Goal: Use online tool/utility

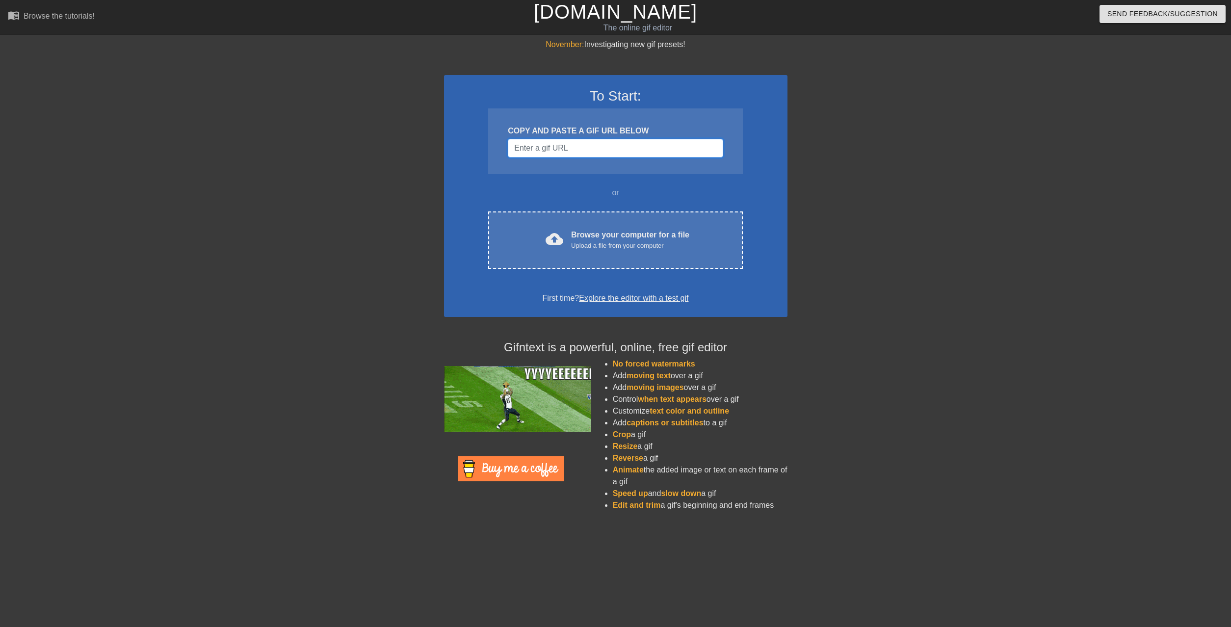
click at [568, 149] on input "Username" at bounding box center [615, 148] width 215 height 19
click at [598, 142] on input "Username" at bounding box center [615, 148] width 215 height 19
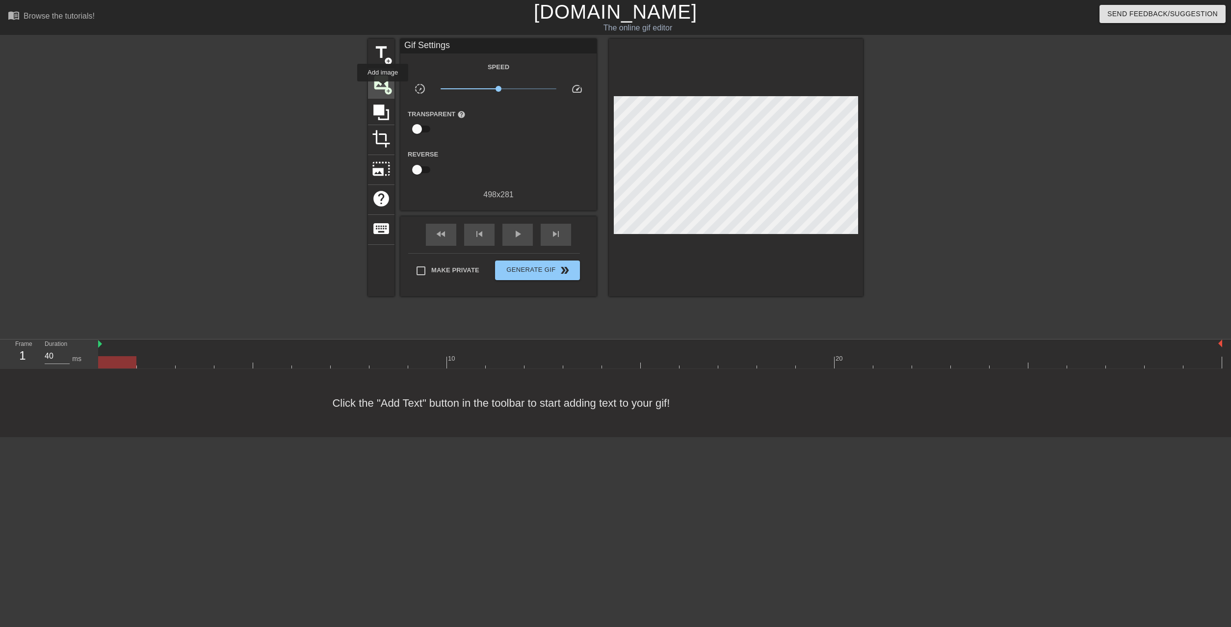
click at [384, 88] on span "add_circle" at bounding box center [388, 91] width 8 height 8
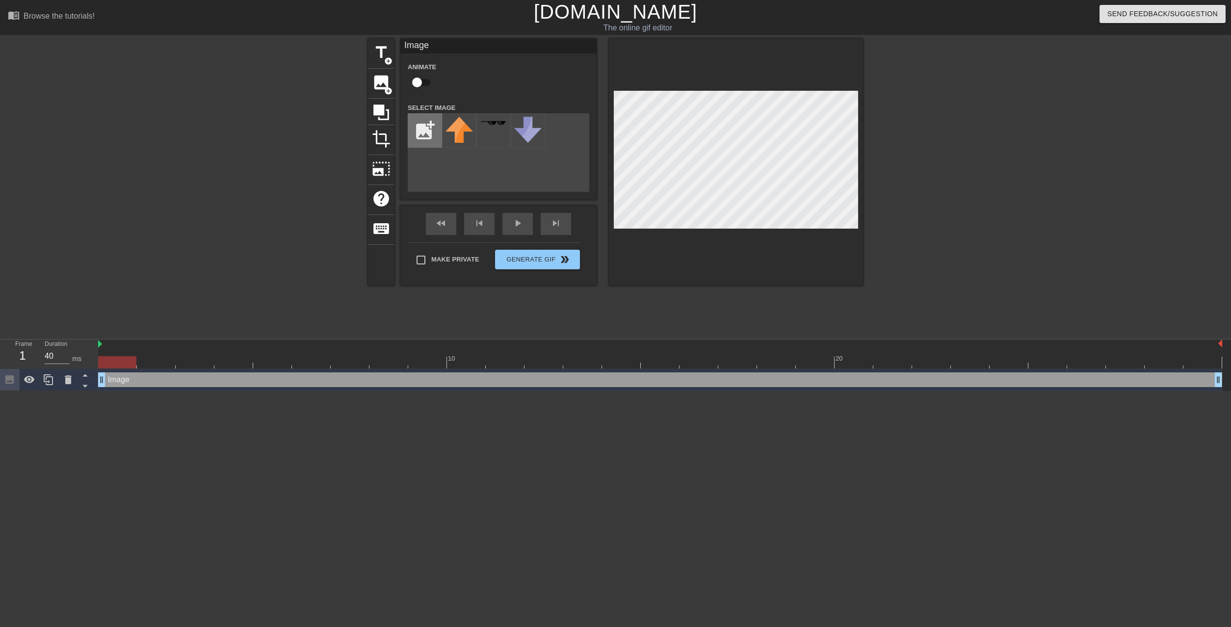
click at [416, 125] on input "file" at bounding box center [424, 130] width 33 height 33
click at [428, 125] on input "file" at bounding box center [424, 130] width 33 height 33
type input "C:\fakepath\Could-Fortnite-Get-KPop-Demon-Hunters-Collaboration-Skins-151660427…"
click at [451, 126] on img at bounding box center [458, 124] width 27 height 14
click at [411, 84] on input "checkbox" at bounding box center [417, 82] width 56 height 19
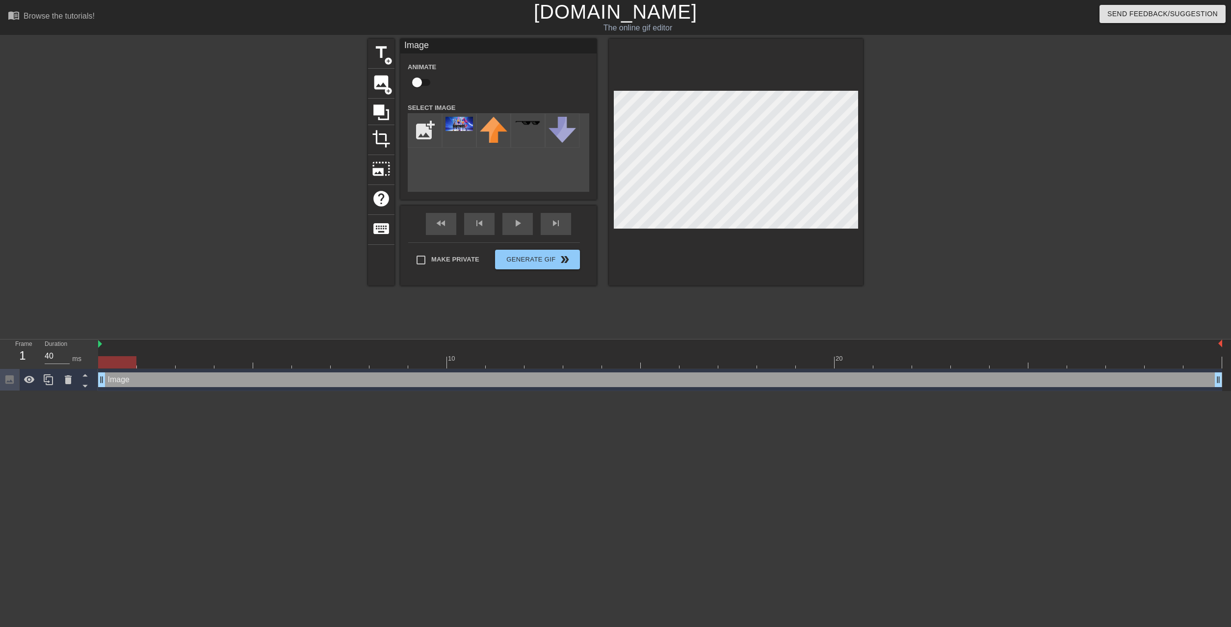
checkbox input "true"
click at [734, 229] on div at bounding box center [736, 162] width 254 height 247
click at [155, 356] on div at bounding box center [660, 362] width 1124 height 12
click at [111, 356] on div at bounding box center [660, 362] width 1124 height 12
click at [164, 356] on div at bounding box center [660, 362] width 1124 height 12
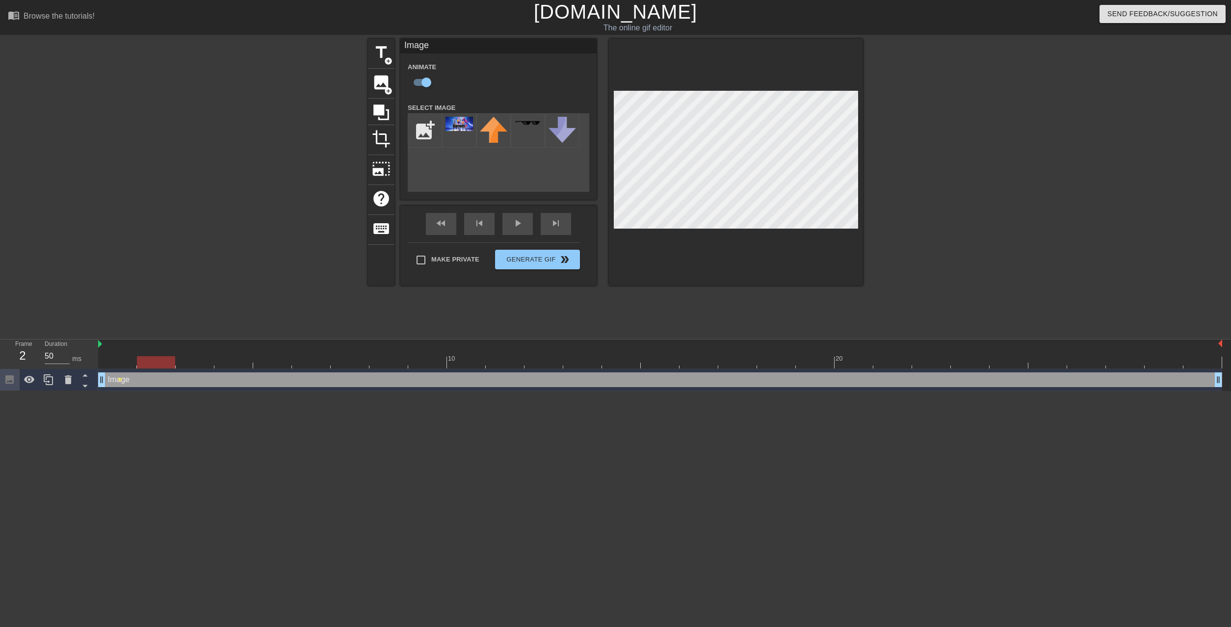
click at [201, 356] on div at bounding box center [660, 362] width 1124 height 12
click at [238, 356] on div at bounding box center [660, 362] width 1124 height 12
click at [275, 356] on div at bounding box center [660, 362] width 1124 height 12
click at [304, 356] on div at bounding box center [660, 362] width 1124 height 12
click at [341, 356] on div at bounding box center [660, 362] width 1124 height 12
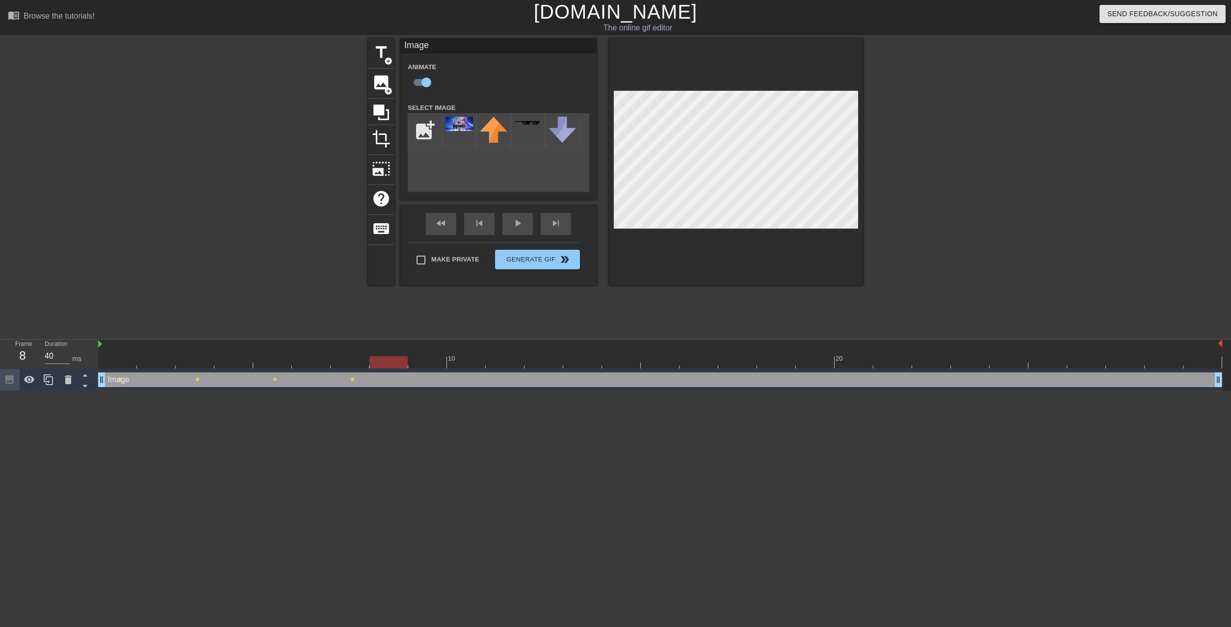
click at [390, 356] on div at bounding box center [660, 362] width 1124 height 12
click at [425, 356] on div at bounding box center [660, 362] width 1124 height 12
click at [470, 356] on div at bounding box center [660, 362] width 1124 height 12
click at [507, 356] on div at bounding box center [660, 362] width 1124 height 12
click at [547, 356] on div at bounding box center [660, 362] width 1124 height 12
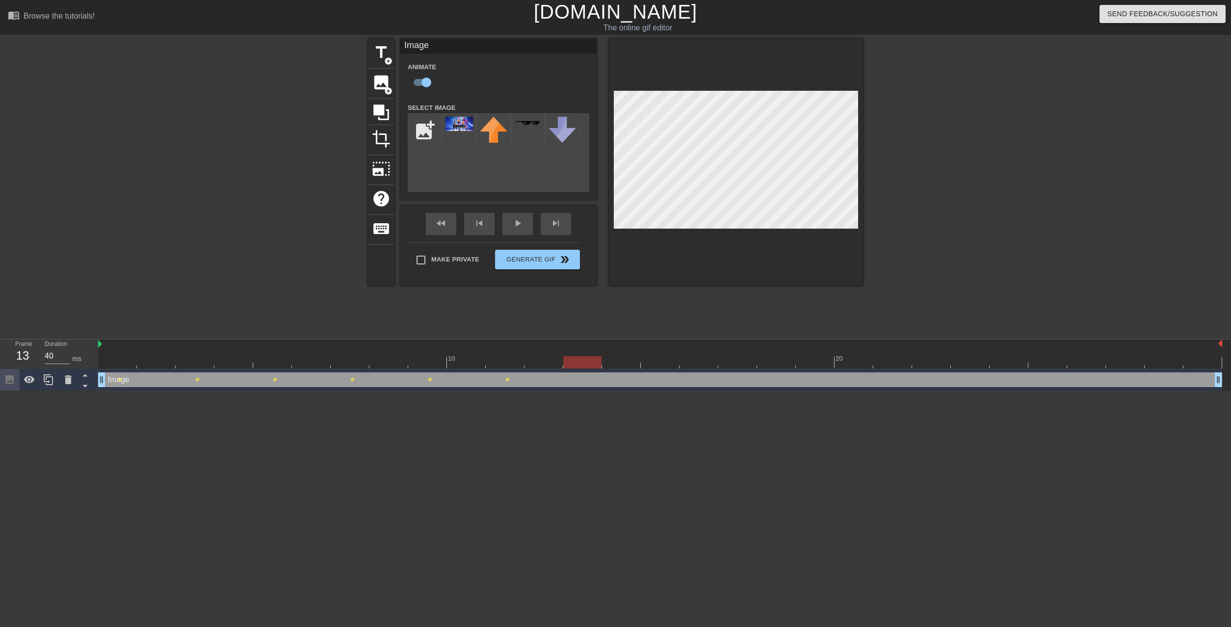
click at [589, 356] on div at bounding box center [660, 362] width 1124 height 12
click at [617, 356] on div at bounding box center [660, 362] width 1124 height 12
click at [655, 356] on div at bounding box center [660, 362] width 1124 height 12
click at [692, 356] on div at bounding box center [660, 362] width 1124 height 12
click at [729, 356] on div at bounding box center [660, 362] width 1124 height 12
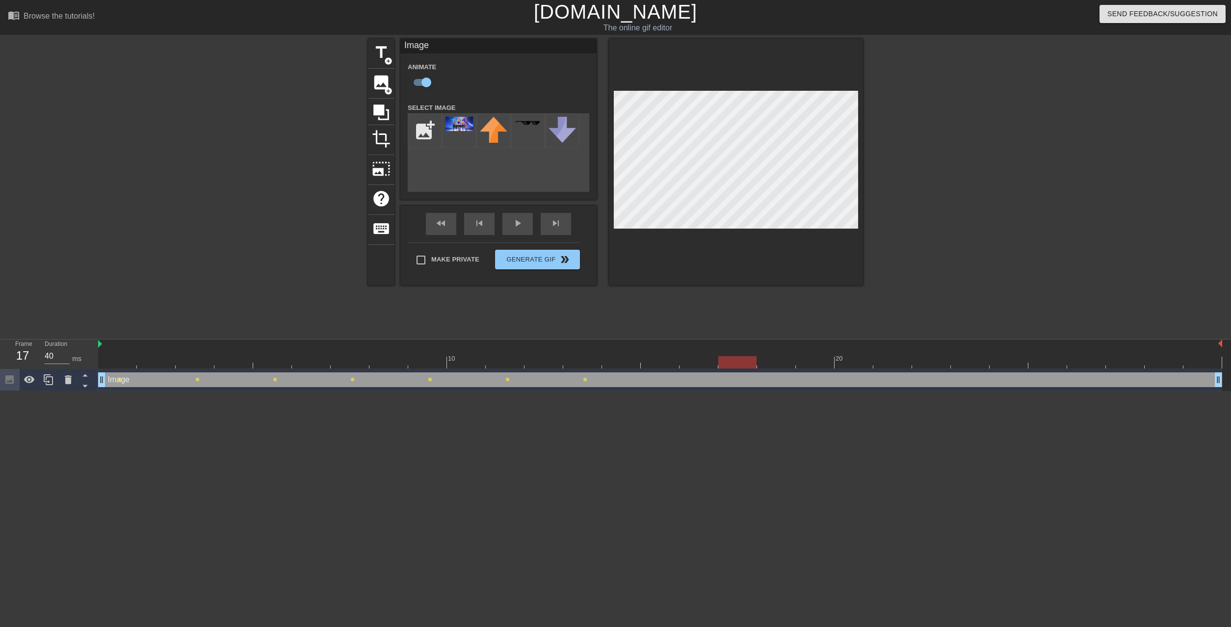
click at [770, 356] on div at bounding box center [660, 362] width 1124 height 12
click at [798, 356] on div at bounding box center [660, 362] width 1124 height 12
click at [831, 356] on div at bounding box center [815, 362] width 38 height 12
click at [851, 356] on div at bounding box center [660, 362] width 1124 height 12
click at [892, 356] on div at bounding box center [660, 362] width 1124 height 12
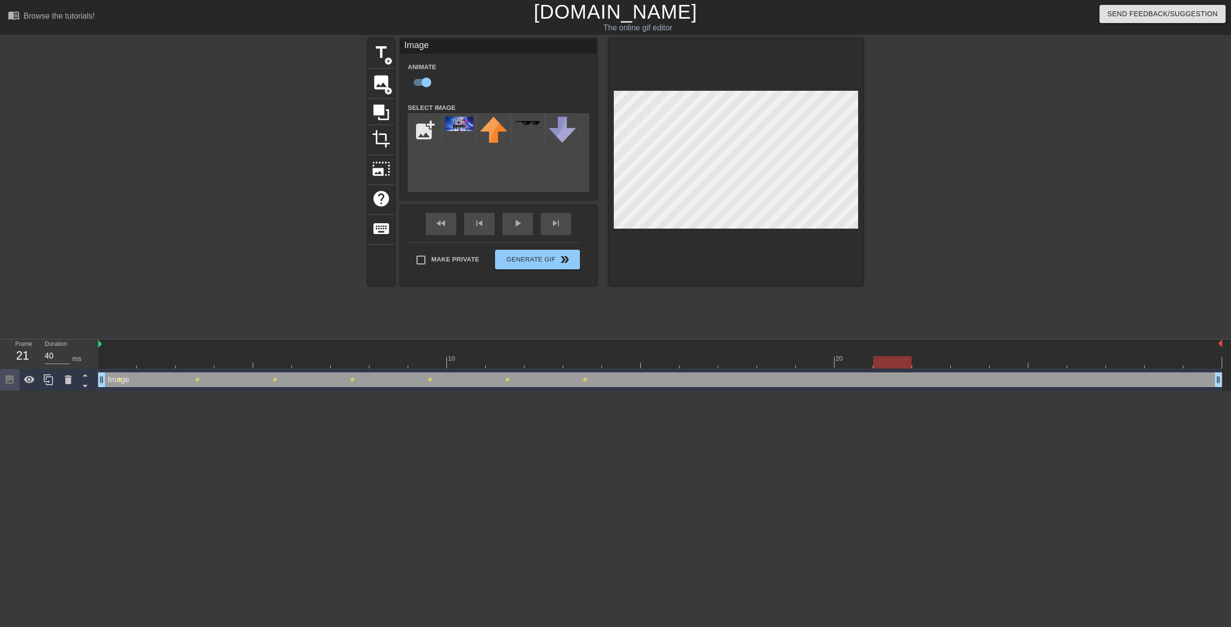
click at [923, 356] on div at bounding box center [660, 362] width 1124 height 12
click at [936, 356] on div at bounding box center [931, 362] width 38 height 12
click at [956, 356] on div at bounding box center [660, 362] width 1124 height 12
click at [969, 356] on div at bounding box center [970, 362] width 38 height 12
click at [1017, 356] on div at bounding box center [660, 362] width 1124 height 12
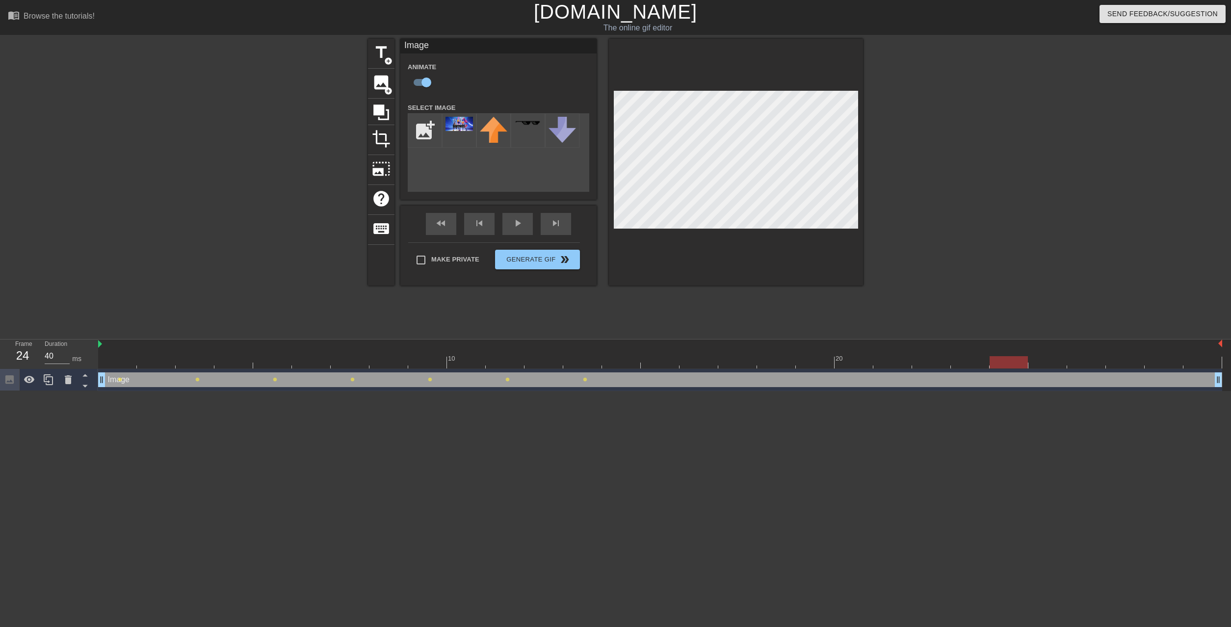
click at [1045, 356] on div at bounding box center [660, 362] width 1124 height 12
click at [1092, 356] on div at bounding box center [660, 362] width 1124 height 12
click at [1129, 356] on div at bounding box center [660, 362] width 1124 height 12
click at [1163, 356] on div at bounding box center [660, 362] width 1124 height 12
click at [1189, 356] on div at bounding box center [660, 362] width 1124 height 12
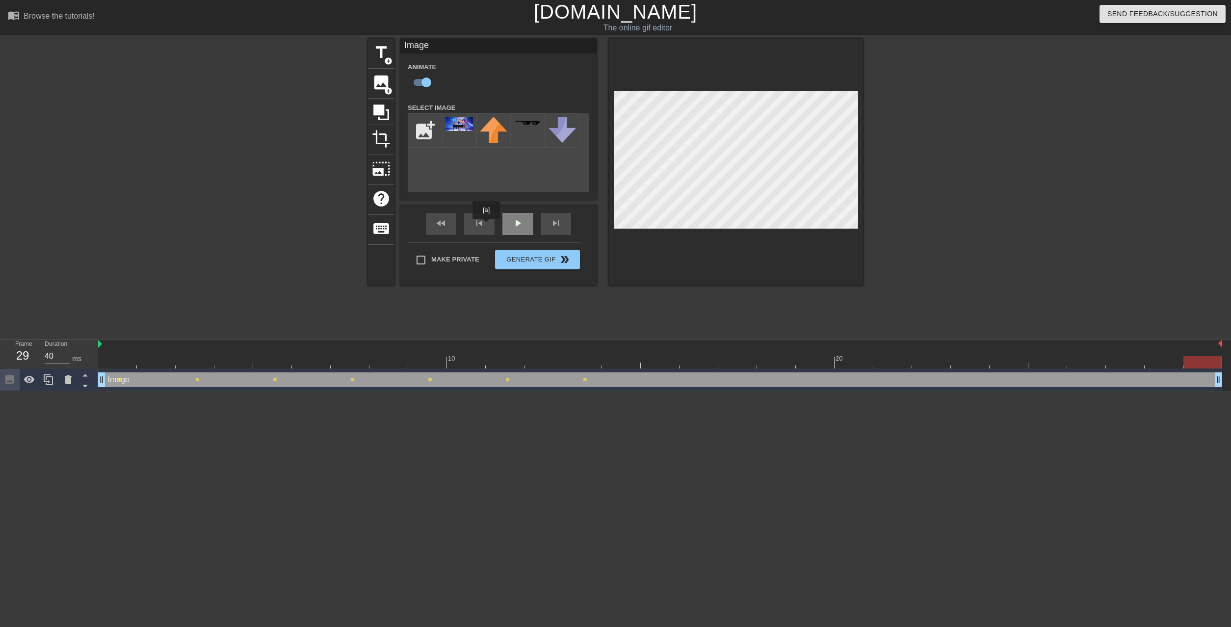
click at [506, 224] on div "play_arrow" at bounding box center [517, 224] width 30 height 22
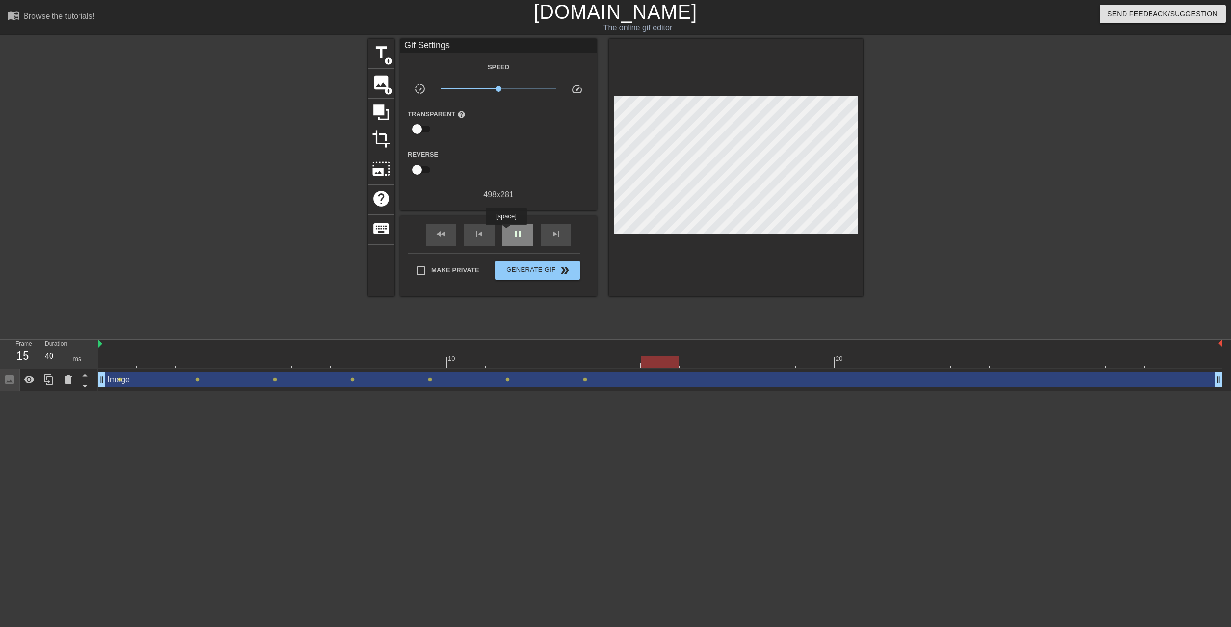
click at [512, 232] on span "pause" at bounding box center [518, 234] width 12 height 12
click at [676, 356] on div at bounding box center [660, 362] width 1124 height 12
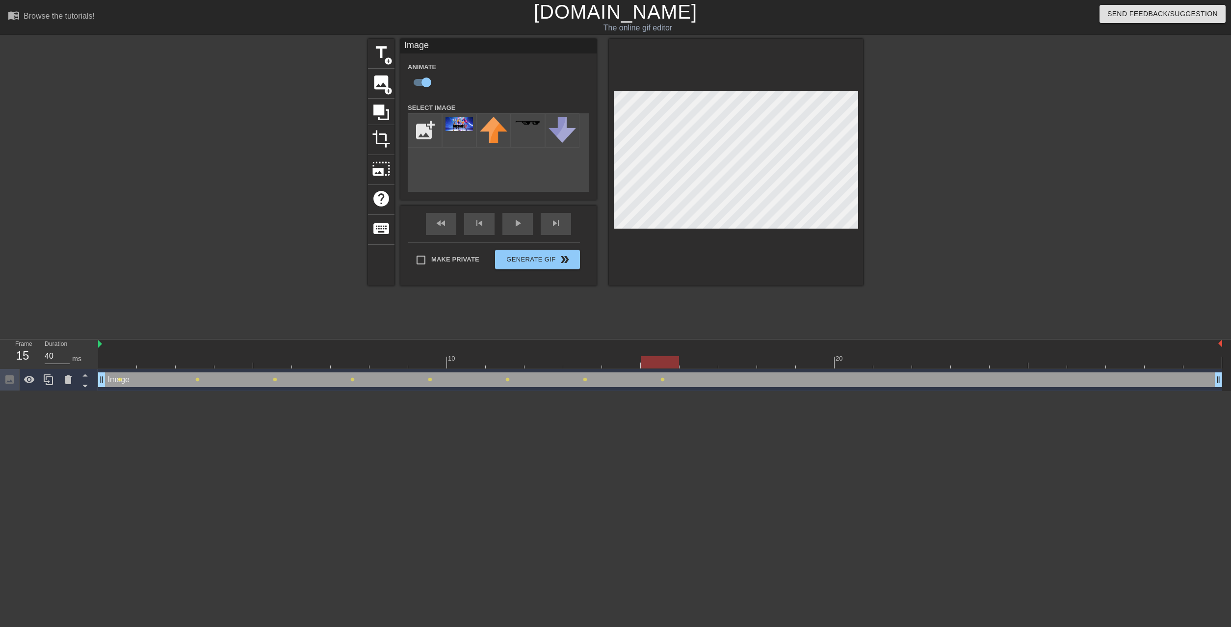
click at [740, 356] on div at bounding box center [660, 362] width 1124 height 12
click at [812, 356] on div at bounding box center [660, 362] width 1124 height 12
click at [511, 227] on div "play_arrow" at bounding box center [517, 224] width 30 height 22
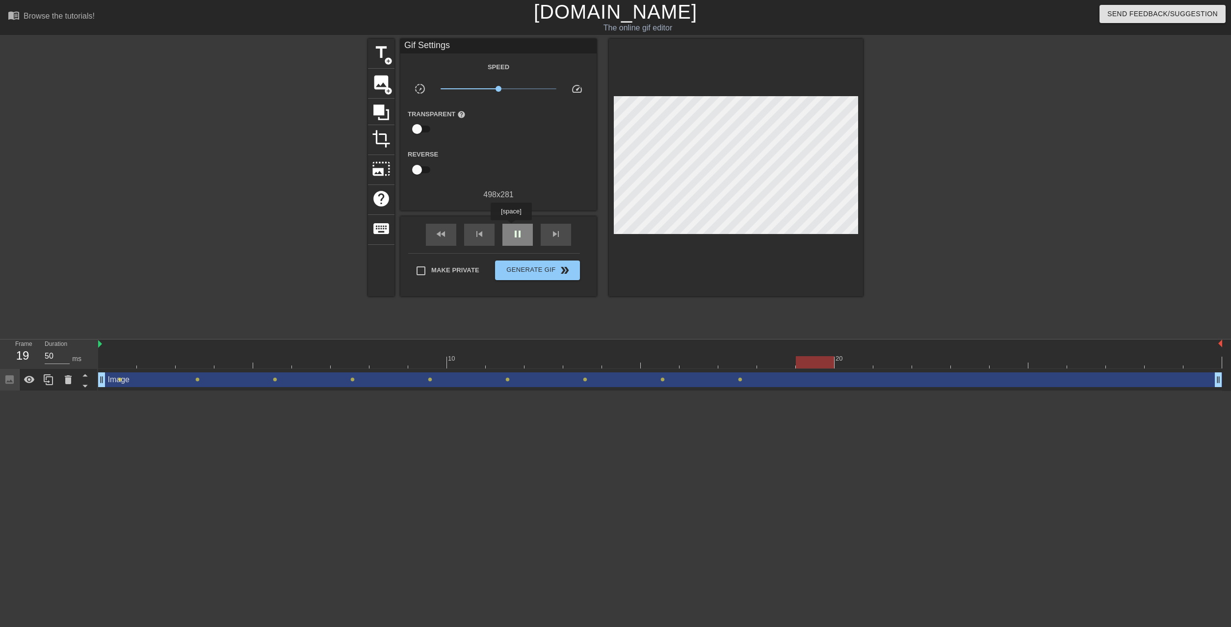
click at [511, 227] on div "pause" at bounding box center [517, 235] width 30 height 22
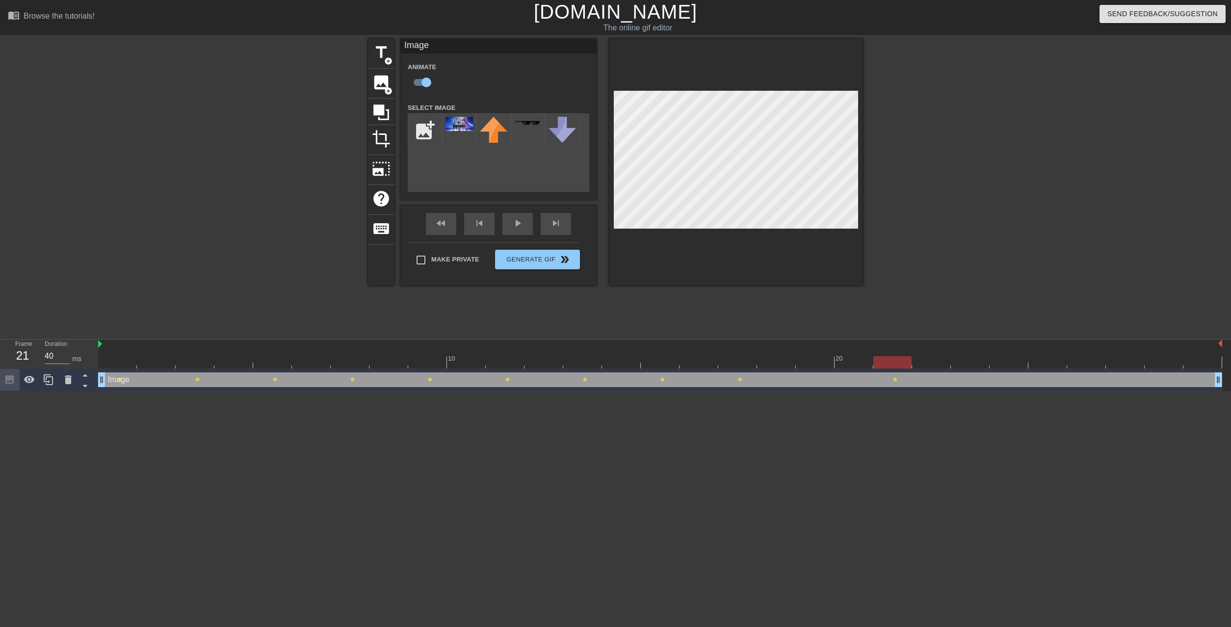
click at [969, 356] on div at bounding box center [660, 362] width 1124 height 12
click at [993, 356] on div at bounding box center [660, 362] width 1124 height 12
click at [1049, 356] on div at bounding box center [660, 362] width 1124 height 12
click at [1078, 356] on div at bounding box center [660, 362] width 1124 height 12
click at [1107, 356] on div at bounding box center [660, 362] width 1124 height 12
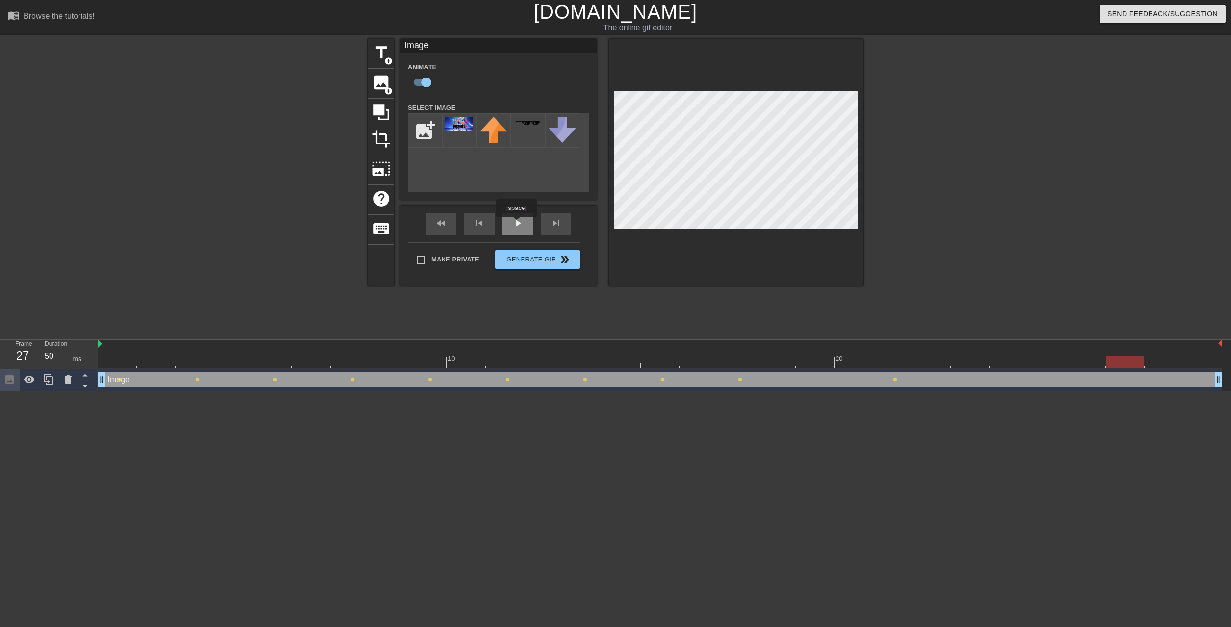
click at [516, 224] on div "play_arrow" at bounding box center [517, 224] width 30 height 22
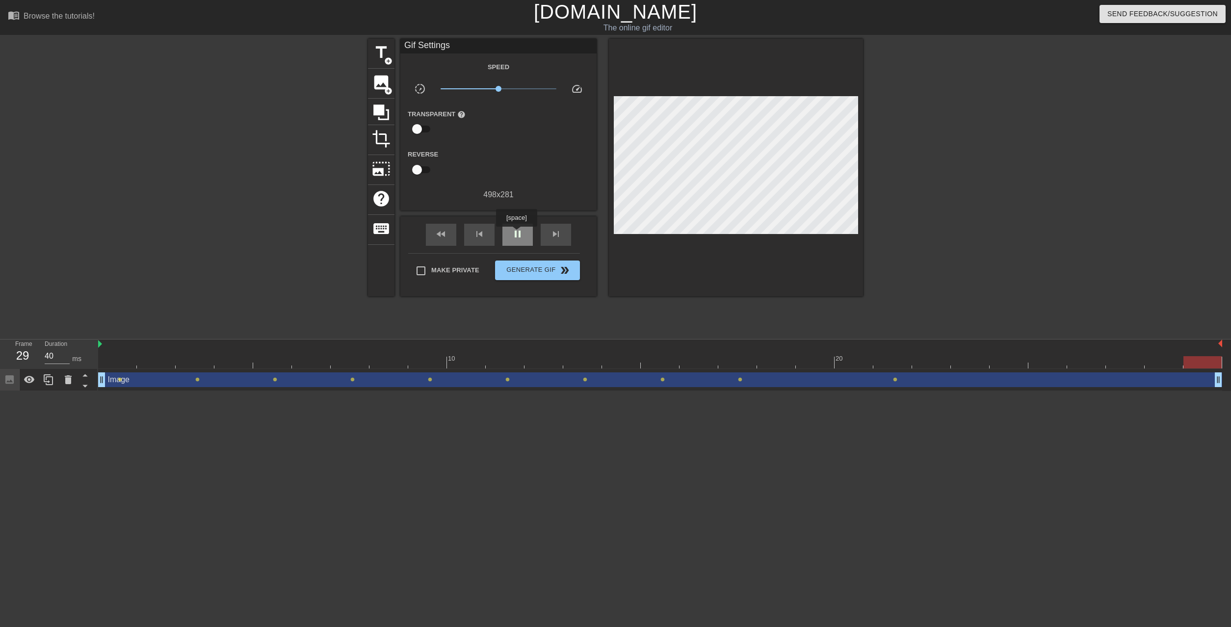
click at [516, 234] on span "pause" at bounding box center [518, 234] width 12 height 12
drag, startPoint x: 190, startPoint y: 327, endPoint x: 132, endPoint y: 329, distance: 57.9
click at [132, 356] on div at bounding box center [117, 362] width 38 height 12
click at [375, 114] on icon at bounding box center [381, 112] width 16 height 16
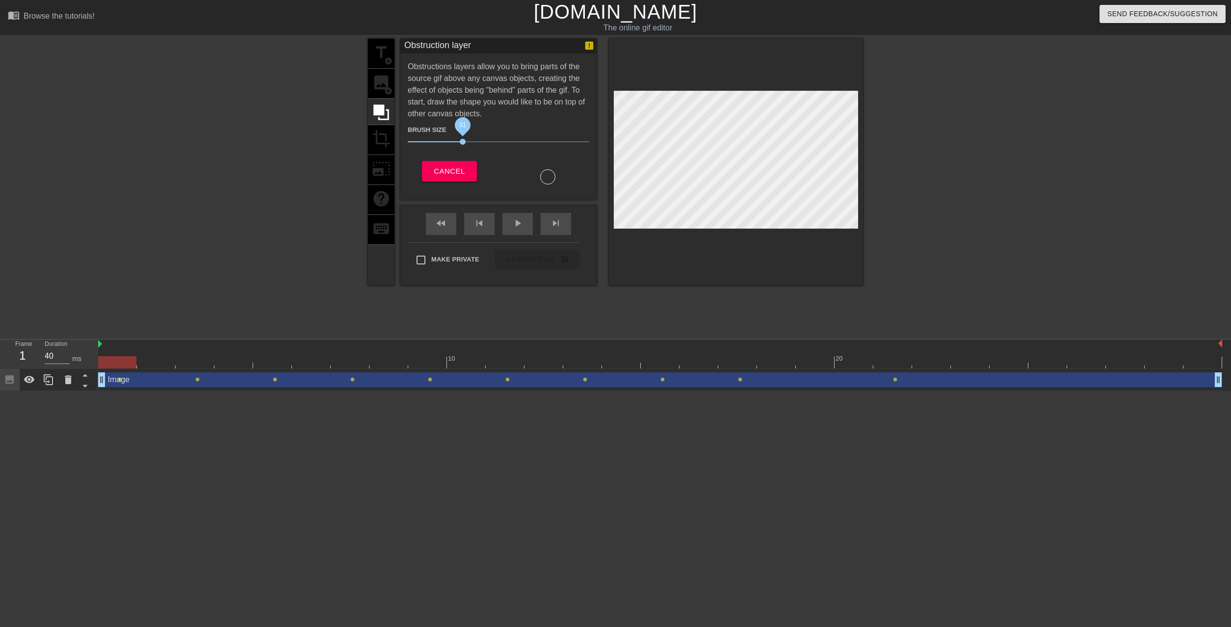
click at [460, 141] on span "31" at bounding box center [463, 142] width 6 height 6
click at [710, 232] on div at bounding box center [736, 162] width 254 height 247
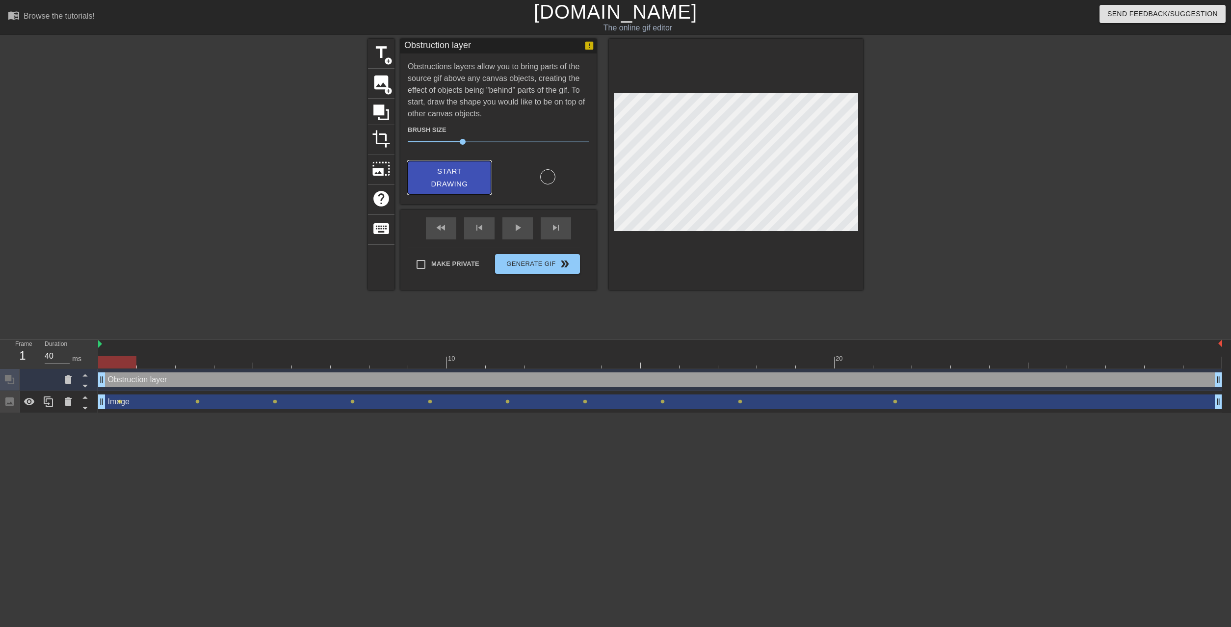
click at [460, 177] on span "Start Drawing" at bounding box center [449, 178] width 60 height 26
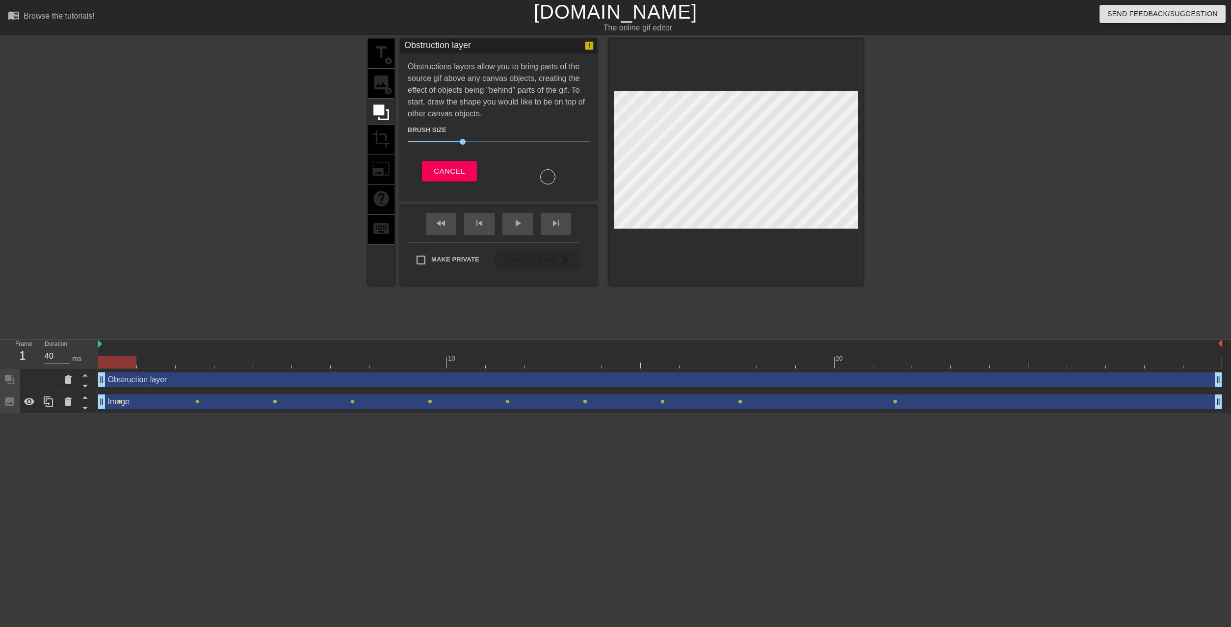
click at [759, 233] on div at bounding box center [736, 162] width 254 height 247
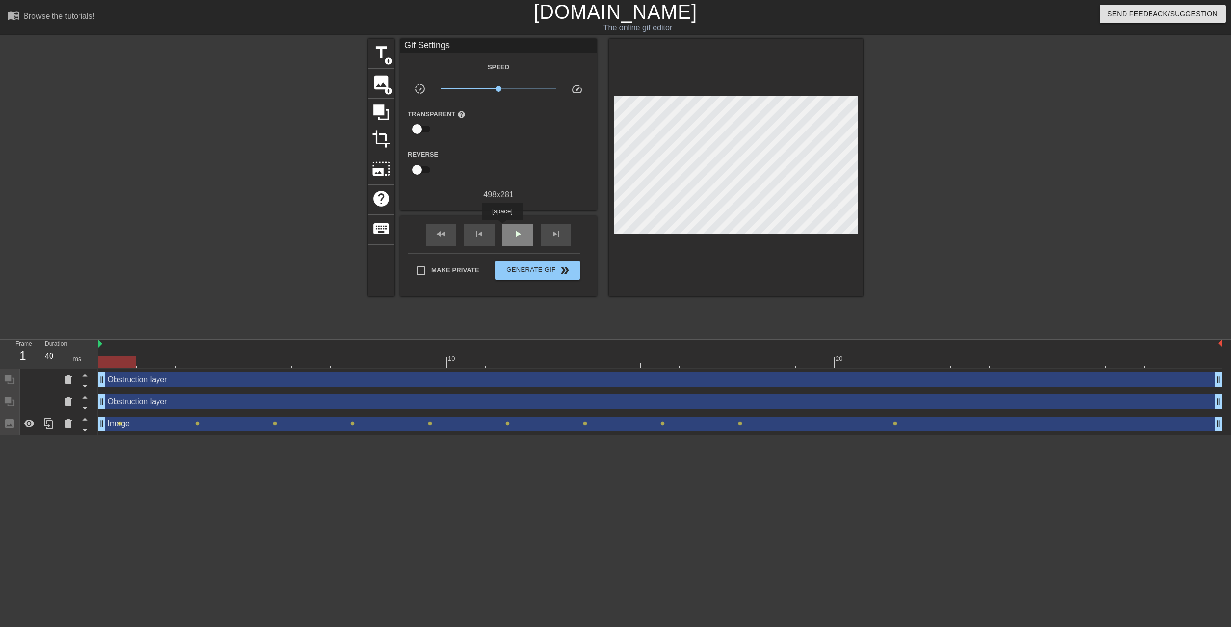
click at [502, 227] on div "play_arrow" at bounding box center [517, 235] width 30 height 22
click at [512, 235] on span "pause" at bounding box center [518, 234] width 12 height 12
click at [63, 396] on icon at bounding box center [68, 402] width 12 height 12
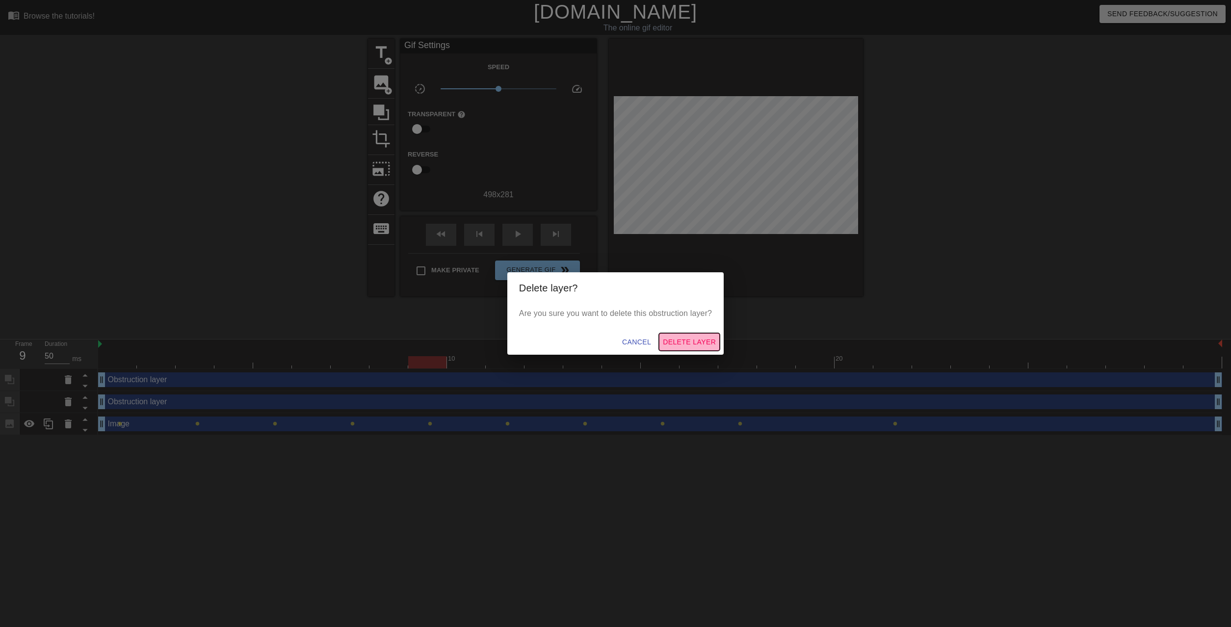
click at [678, 343] on span "Delete Layer" at bounding box center [689, 342] width 53 height 12
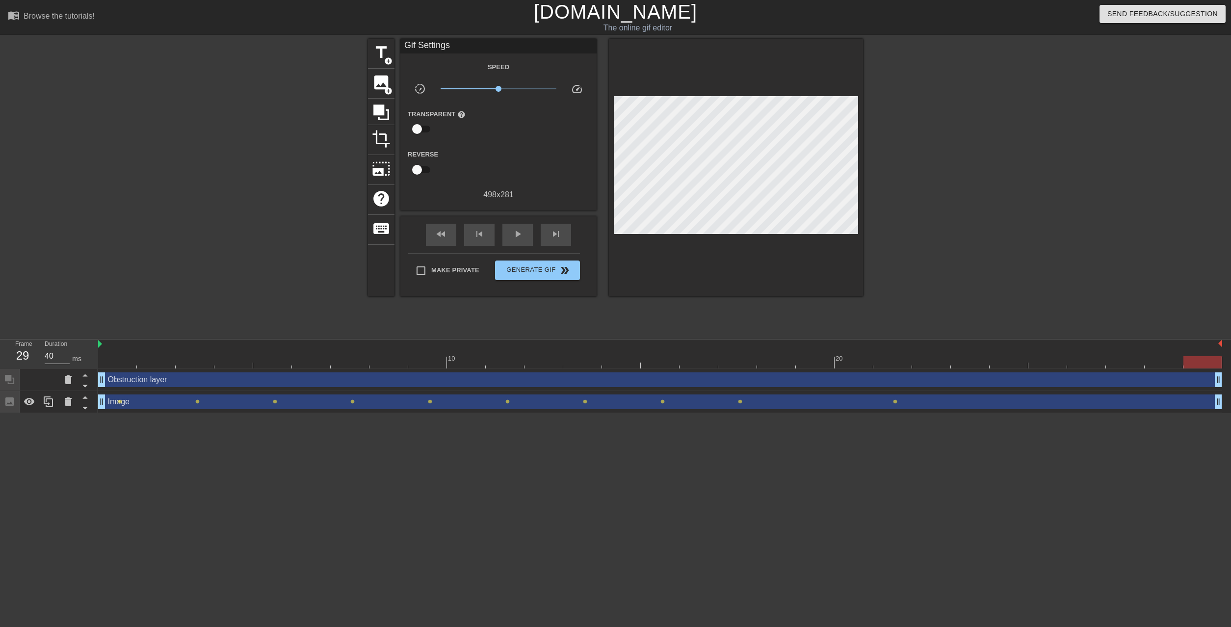
drag, startPoint x: 435, startPoint y: 327, endPoint x: 1204, endPoint y: 334, distance: 769.3
click at [1204, 339] on div "10 20 Obstruction layer drag_handle drag_handle Image drag_handle drag_handle l…" at bounding box center [664, 376] width 1133 height 74
click at [71, 375] on icon at bounding box center [68, 379] width 7 height 9
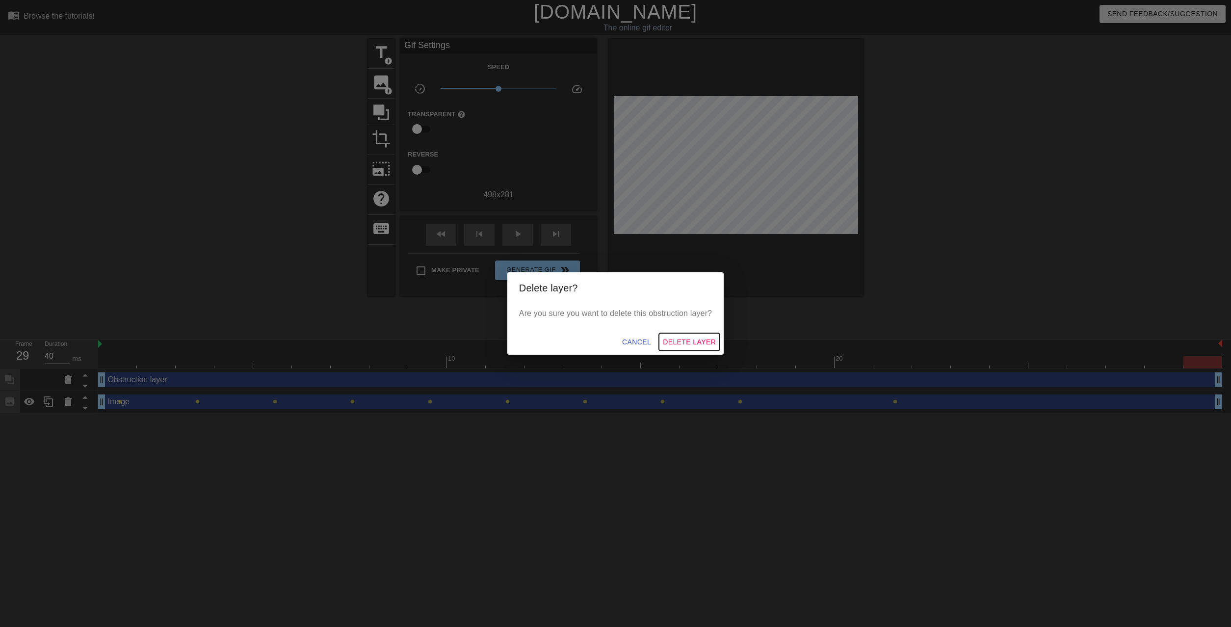
click at [690, 339] on span "Delete Layer" at bounding box center [689, 342] width 53 height 12
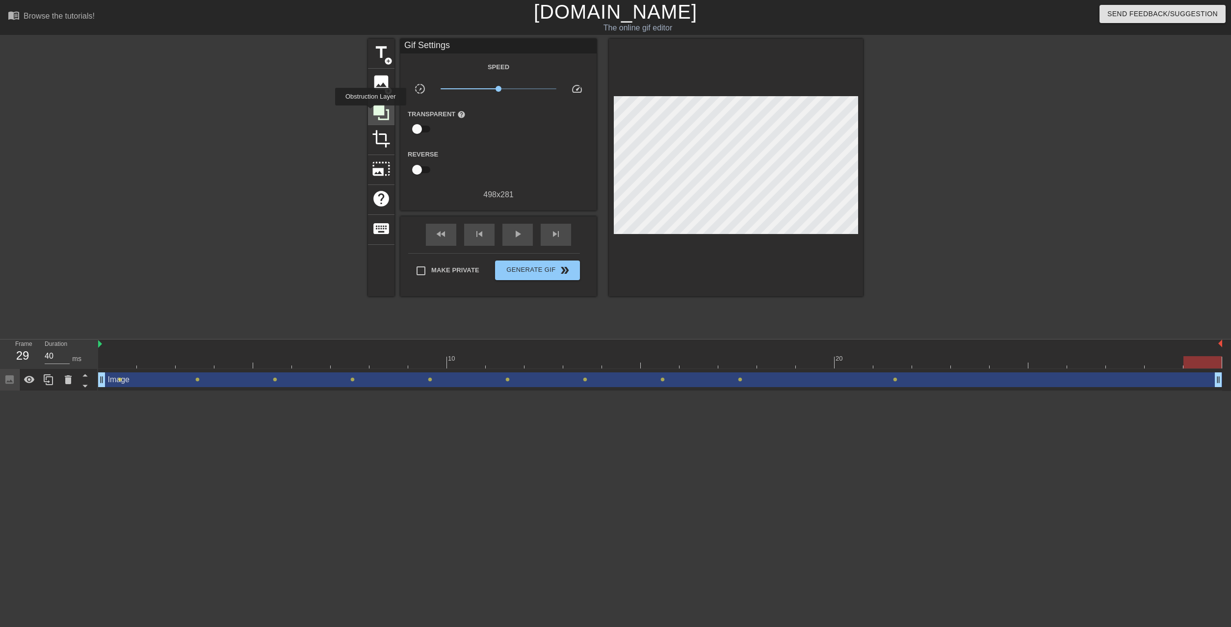
click at [373, 112] on icon at bounding box center [381, 112] width 16 height 16
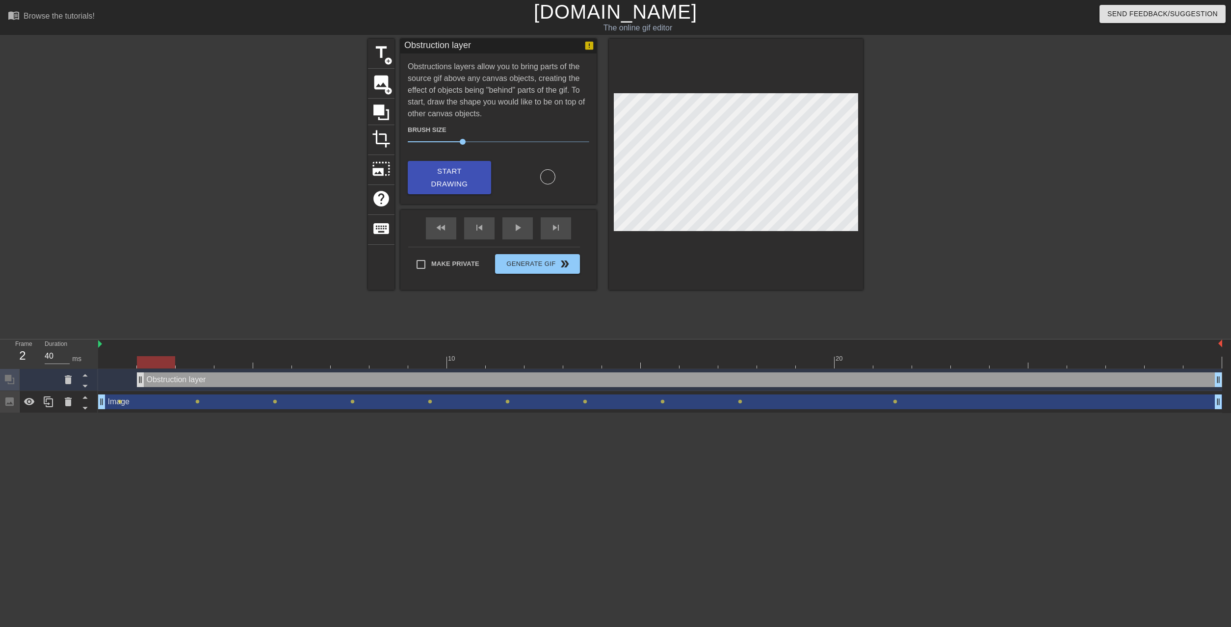
drag, startPoint x: 1183, startPoint y: 335, endPoint x: 137, endPoint y: 334, distance: 1046.0
click at [128, 372] on div "Obstruction layer drag_handle drag_handle" at bounding box center [660, 379] width 1124 height 15
drag, startPoint x: 138, startPoint y: 336, endPoint x: 106, endPoint y: 339, distance: 32.1
click at [106, 372] on div "Obstruction layer drag_handle drag_handle" at bounding box center [660, 379] width 1124 height 15
click at [143, 412] on html "menu_book Browse the tutorials! [DOMAIN_NAME] The online gif editor Send Feedba…" at bounding box center [615, 206] width 1231 height 413
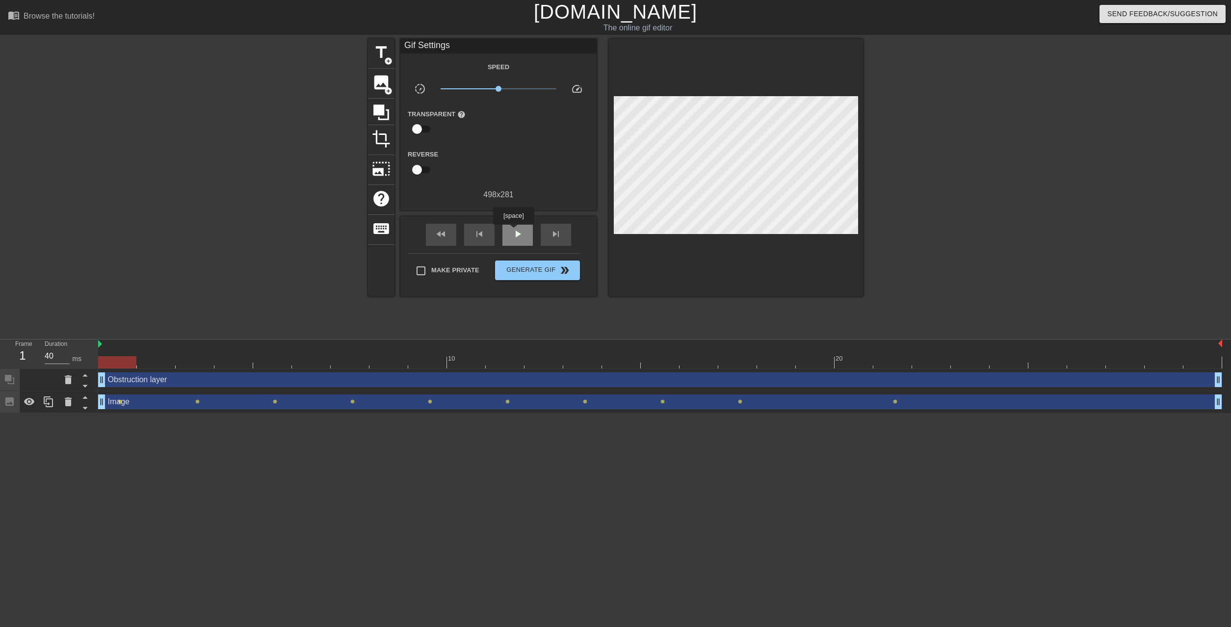
click at [512, 234] on span "play_arrow" at bounding box center [518, 234] width 12 height 12
type input "40"
click at [420, 268] on input "Make Private" at bounding box center [421, 271] width 21 height 21
checkbox input "true"
type input "40"
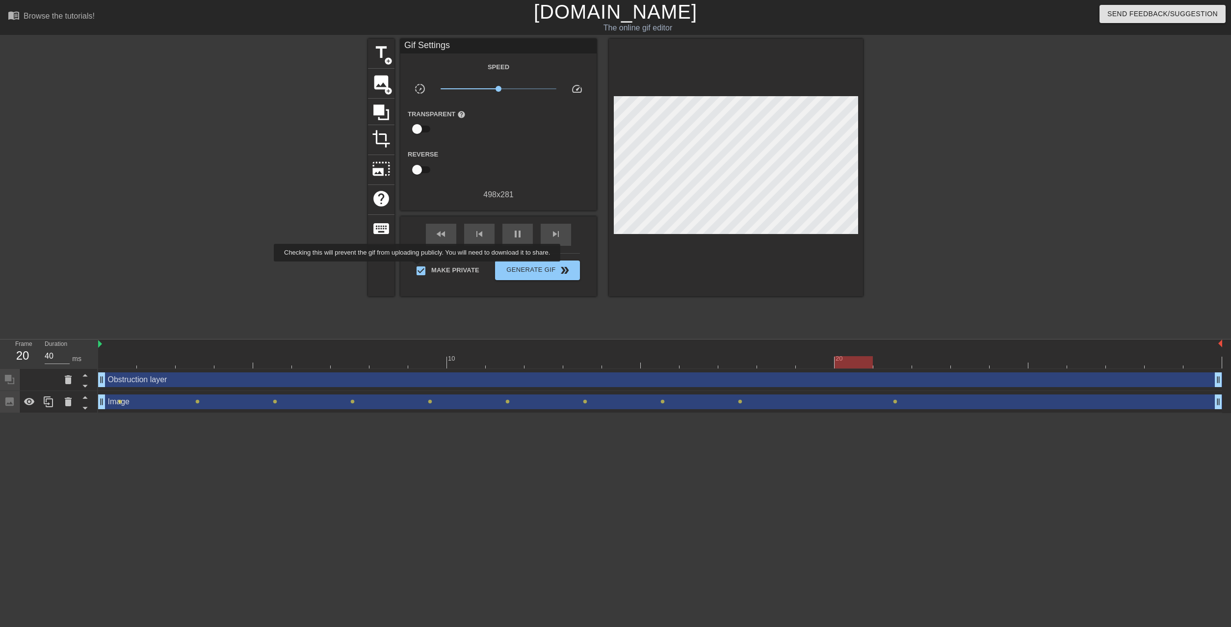
click at [419, 268] on input "Make Private" at bounding box center [421, 271] width 21 height 21
checkbox input "false"
type input "40"
click at [526, 276] on button "Generate Gif double_arrow" at bounding box center [537, 271] width 85 height 20
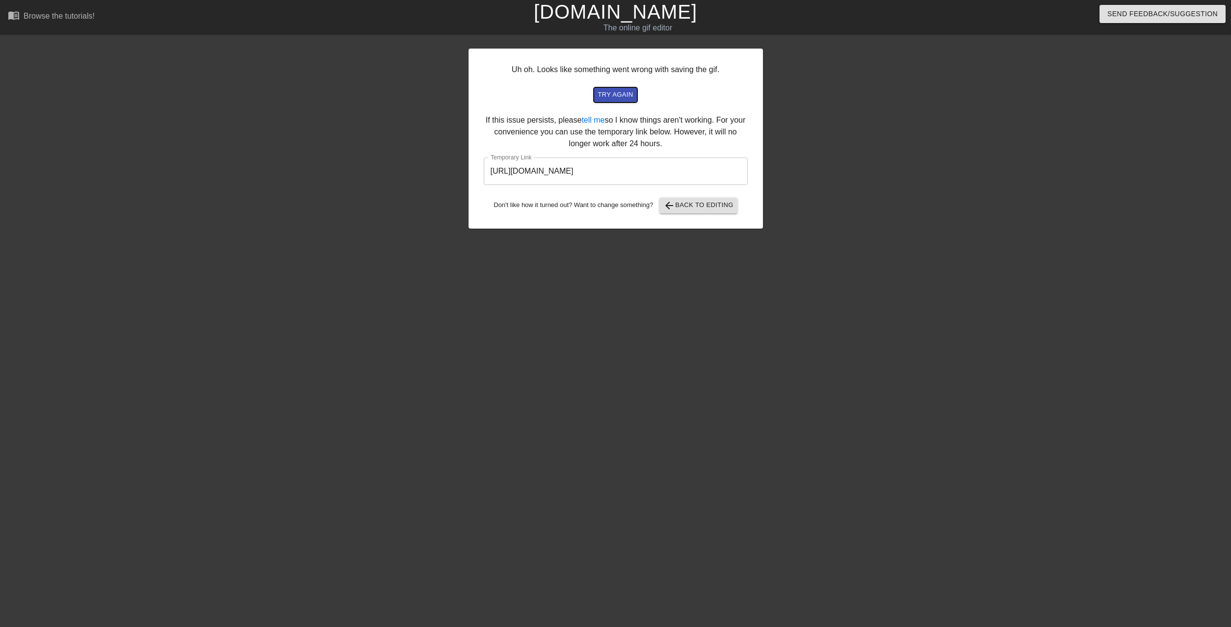
click at [620, 94] on span "try again" at bounding box center [615, 94] width 35 height 11
click at [609, 91] on span "try again" at bounding box center [615, 94] width 35 height 11
drag, startPoint x: 690, startPoint y: 169, endPoint x: 446, endPoint y: 170, distance: 243.3
click at [484, 170] on input "[URL][DOMAIN_NAME]" at bounding box center [616, 170] width 264 height 27
